Goal: Find specific page/section: Find specific page/section

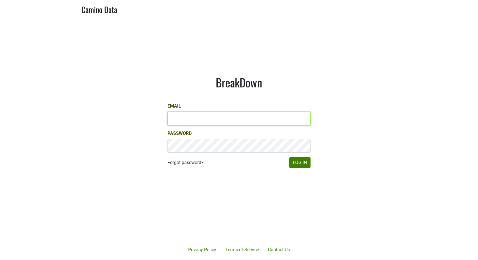
type input "kashy@ashesdiamonds.com"
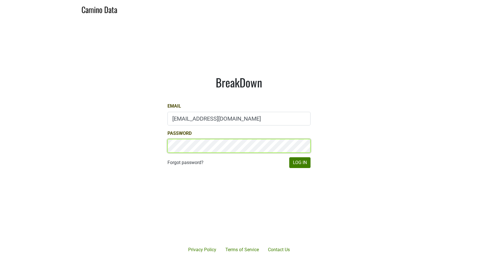
click at [300, 162] on button "Log In" at bounding box center [299, 162] width 21 height 11
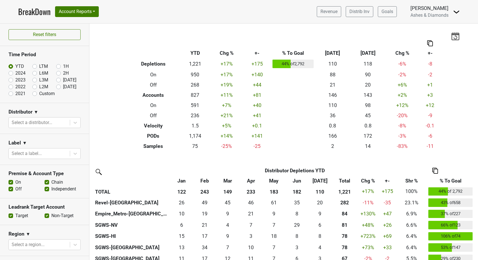
click at [63, 87] on label "[DATE]" at bounding box center [69, 86] width 13 height 7
click at [59, 87] on input "[DATE]" at bounding box center [67, 86] width 23 height 6
radio input "true"
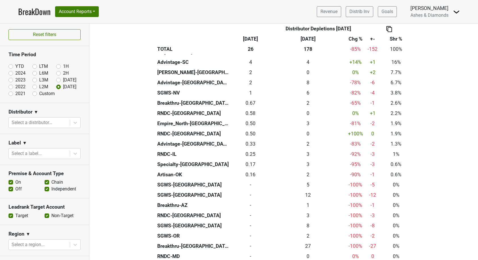
scroll to position [120, 0]
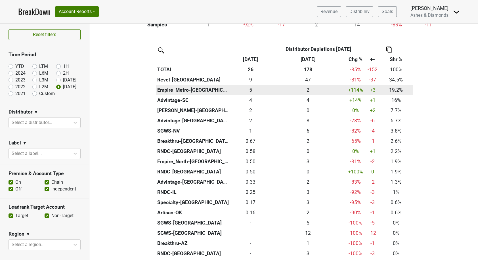
click at [185, 89] on th "Empire_Metro-[GEOGRAPHIC_DATA]" at bounding box center [193, 90] width 74 height 10
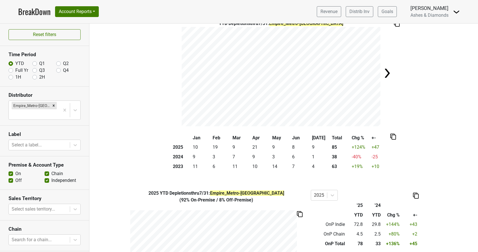
scroll to position [16, 0]
